Goal: Task Accomplishment & Management: Complete application form

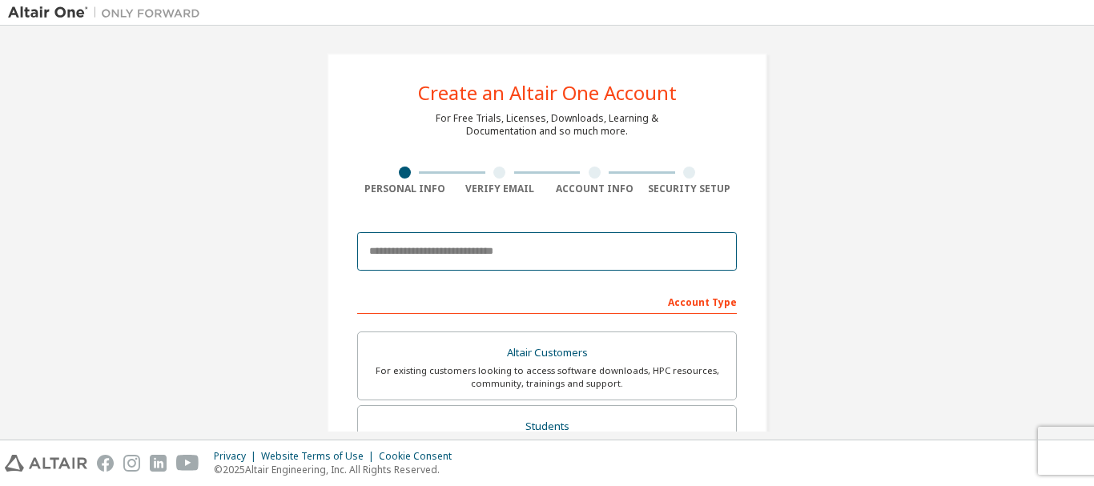
click at [541, 255] on input "email" at bounding box center [547, 251] width 380 height 38
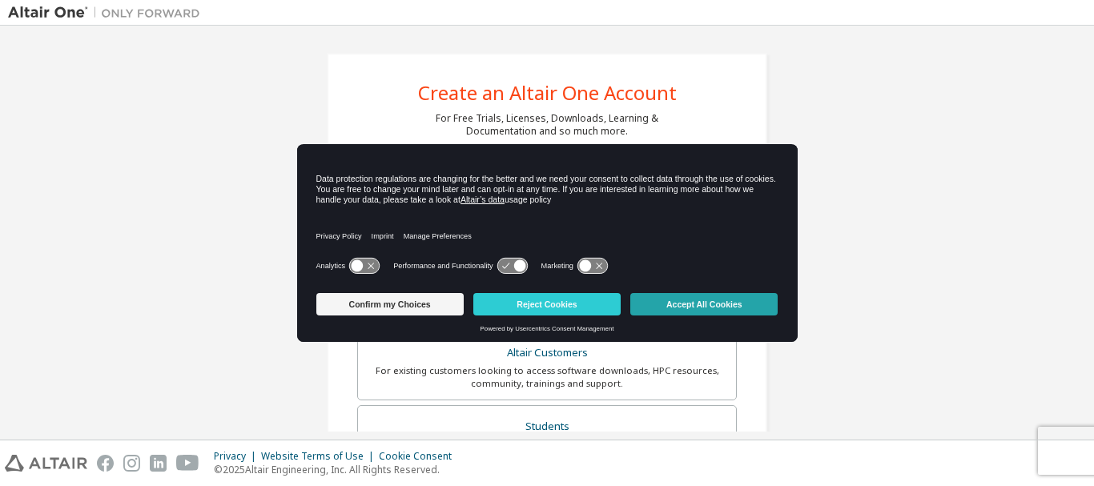
click at [673, 298] on button "Accept All Cookies" at bounding box center [703, 304] width 147 height 22
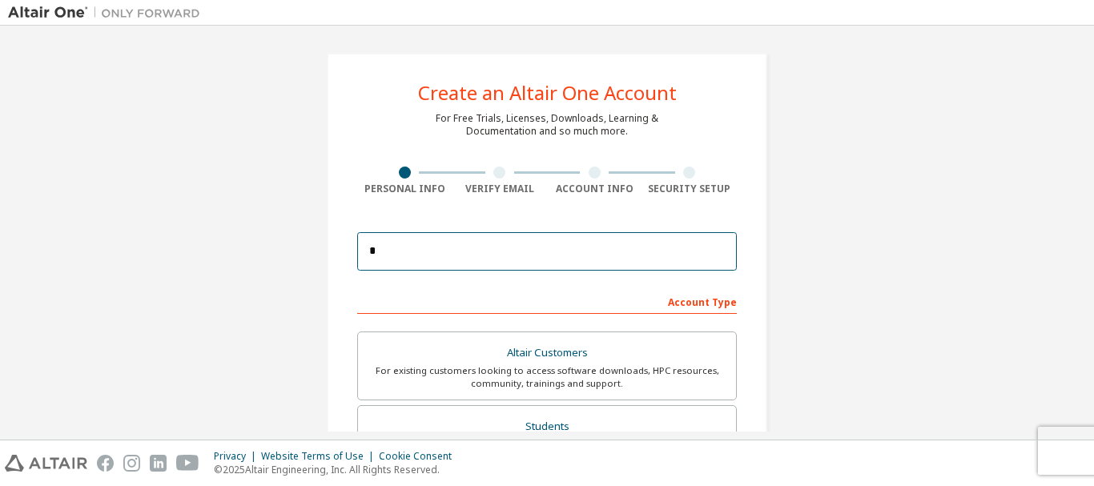
click at [486, 243] on input "*" at bounding box center [547, 251] width 380 height 38
type input "**********"
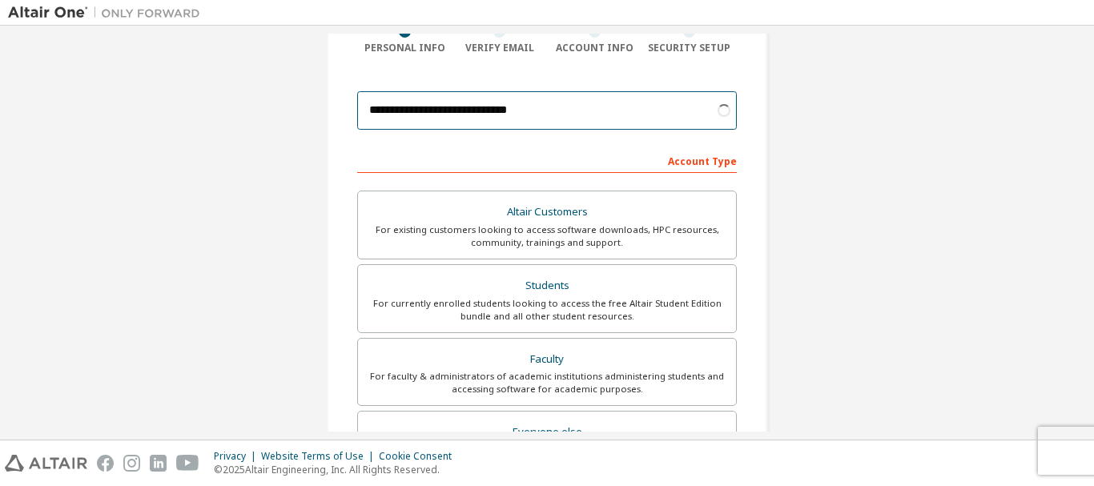
scroll to position [160, 0]
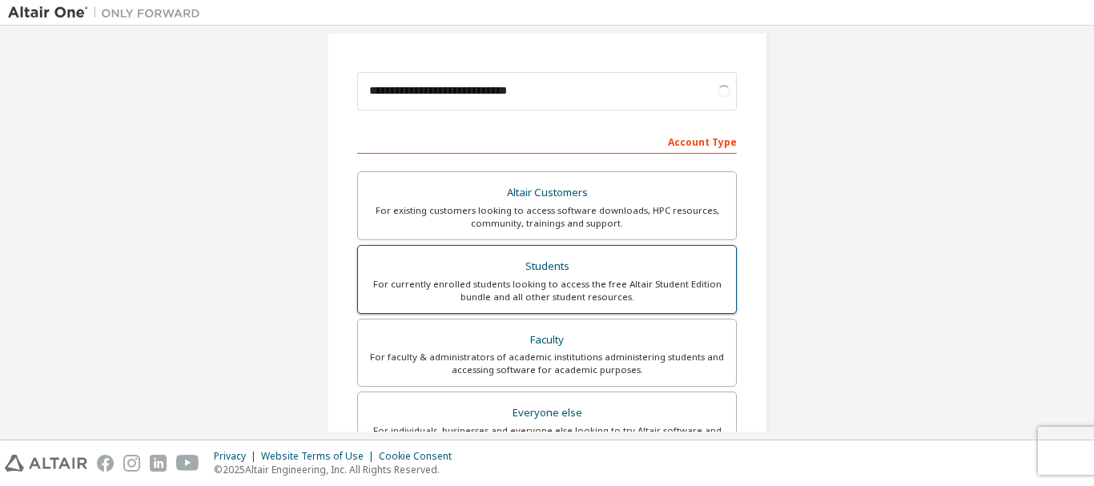
click at [659, 273] on div "Students" at bounding box center [547, 266] width 359 height 22
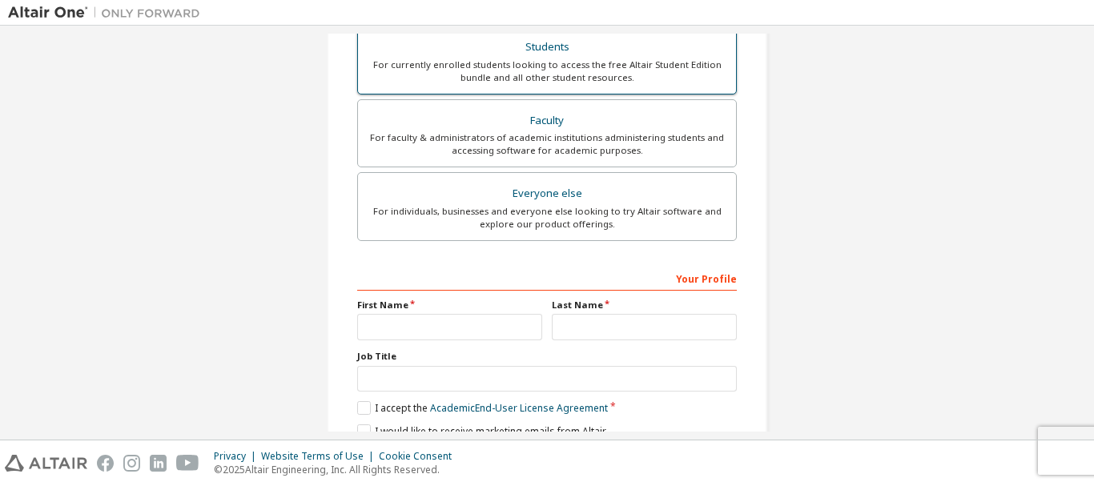
scroll to position [400, 0]
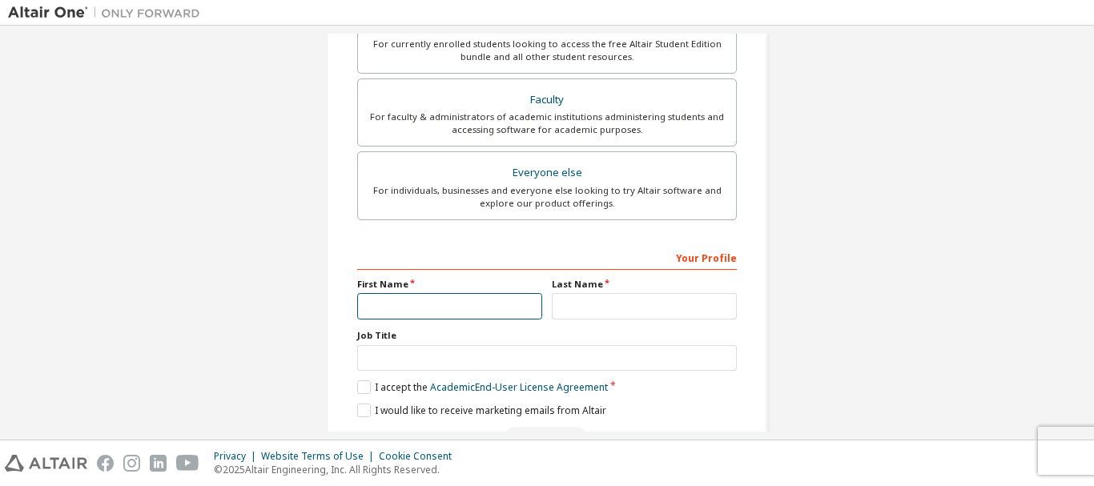
click at [436, 307] on input "text" at bounding box center [449, 306] width 185 height 26
type input "******"
type input "********"
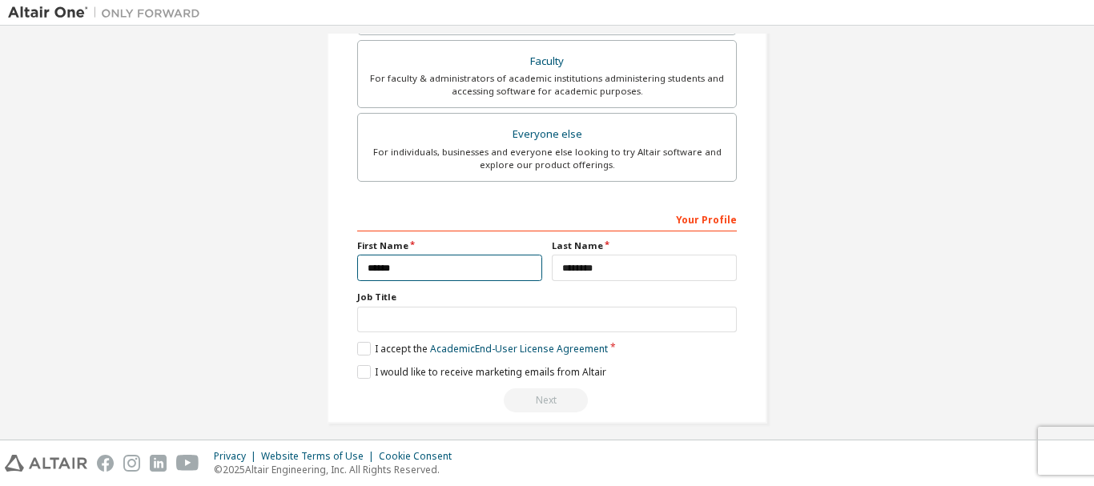
scroll to position [450, 0]
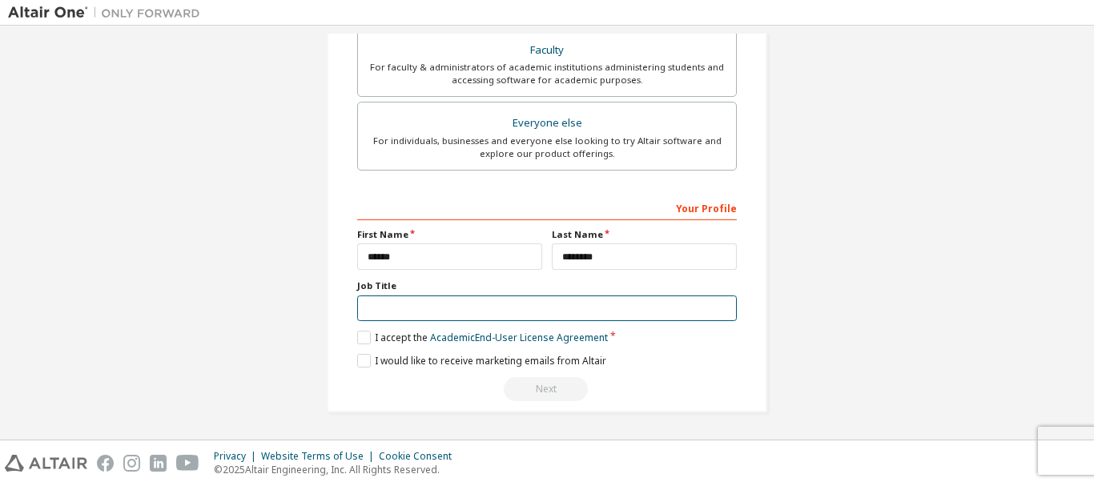
click at [473, 299] on input "text" at bounding box center [547, 309] width 380 height 26
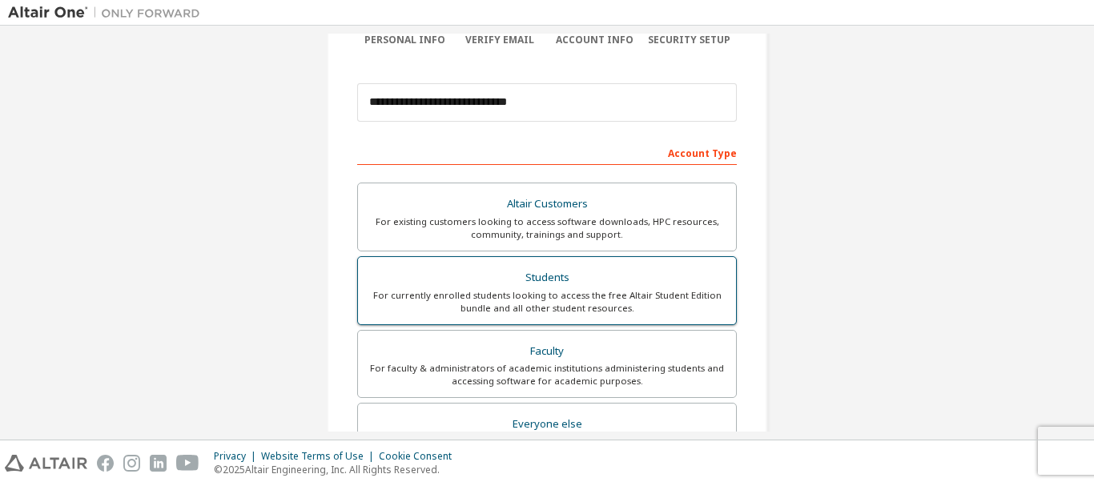
scroll to position [130, 0]
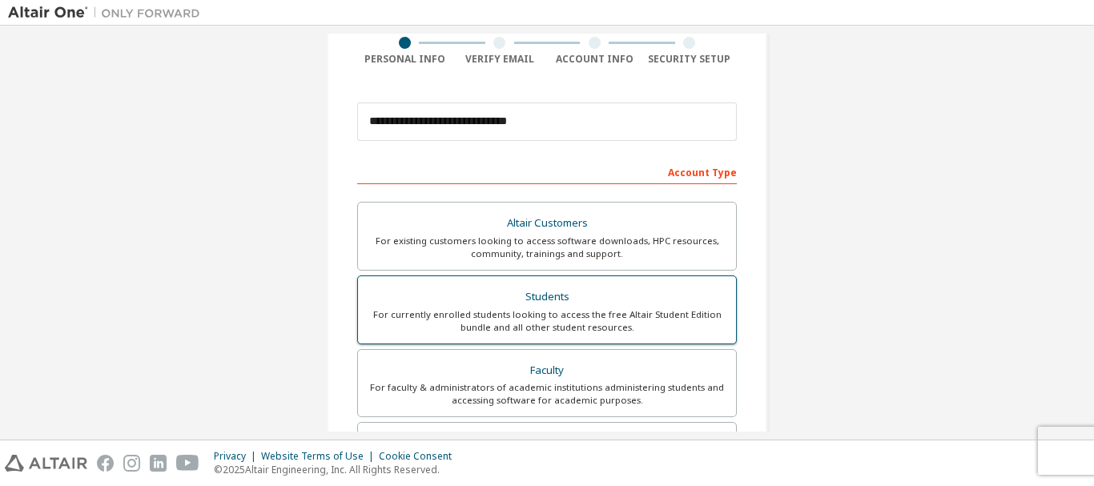
type input "******"
click at [518, 299] on div "Students" at bounding box center [547, 297] width 359 height 22
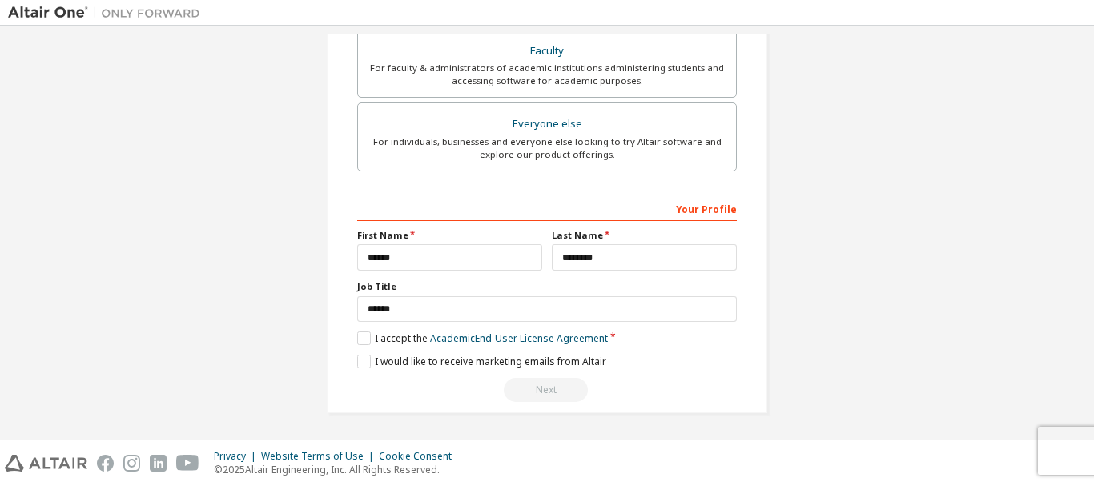
scroll to position [450, 0]
click at [363, 339] on label "I accept the Academic End-User License Agreement" at bounding box center [482, 338] width 251 height 14
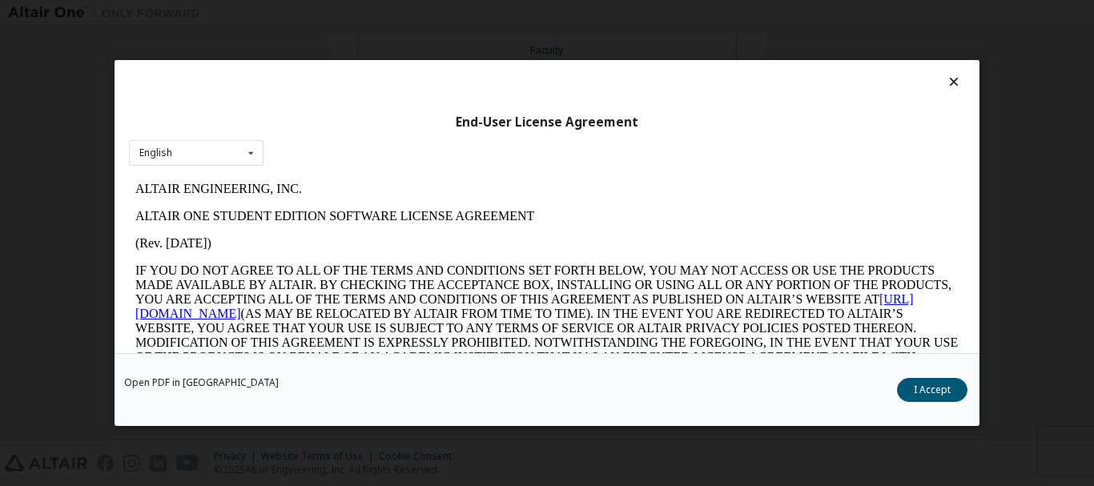
scroll to position [0, 0]
click at [928, 389] on button "I Accept" at bounding box center [932, 390] width 70 height 24
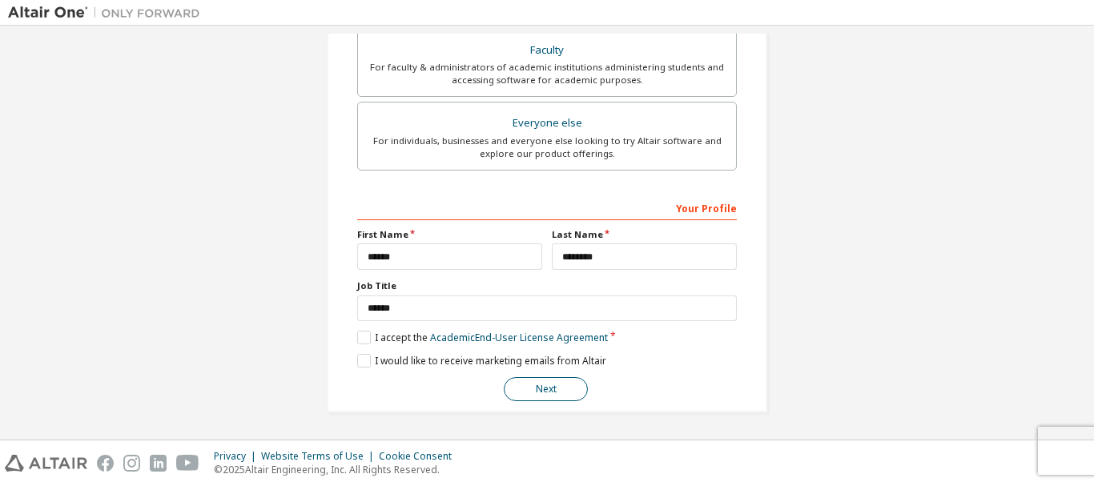
click at [564, 387] on button "Next" at bounding box center [546, 389] width 84 height 24
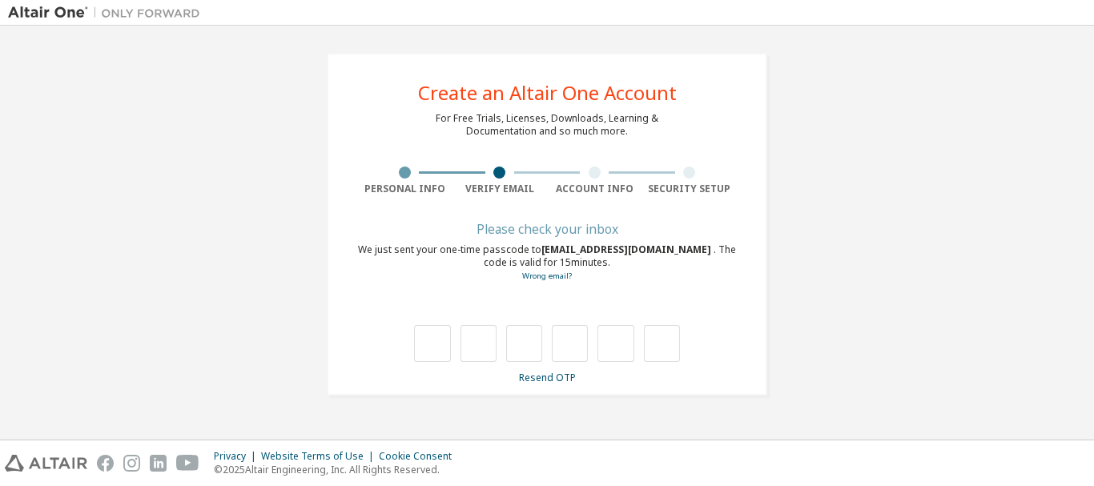
type input "*"
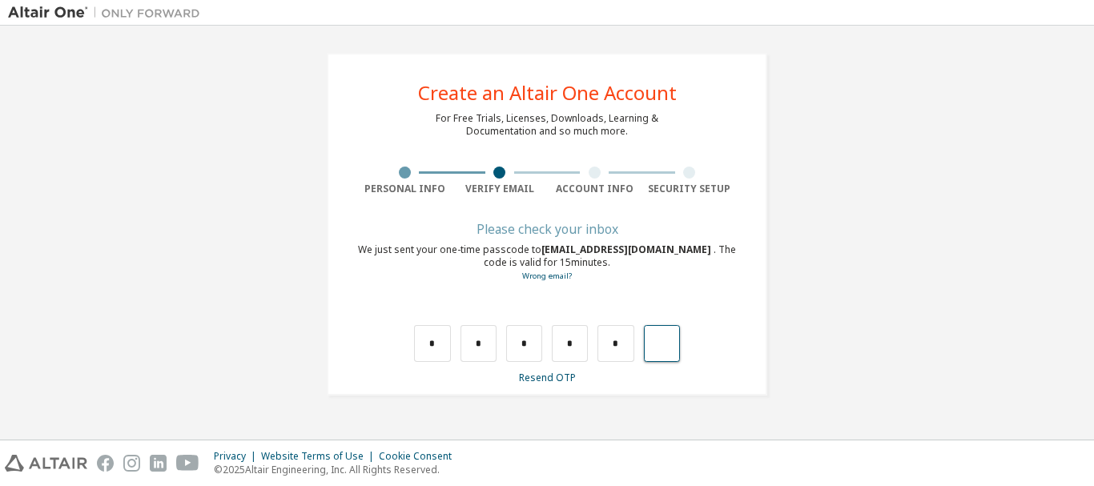
type input "*"
